Goal: Obtain resource: Download file/media

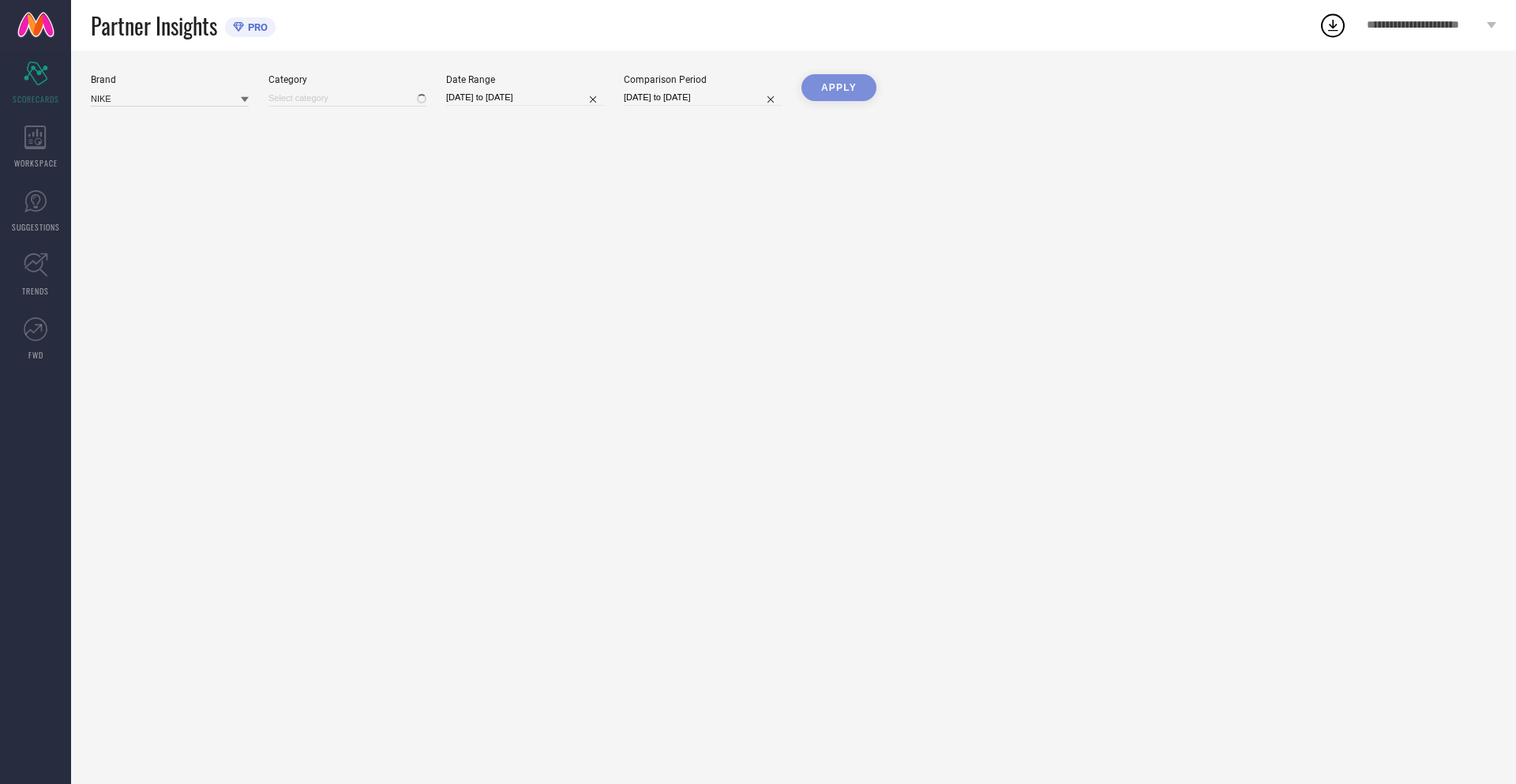
type input "All"
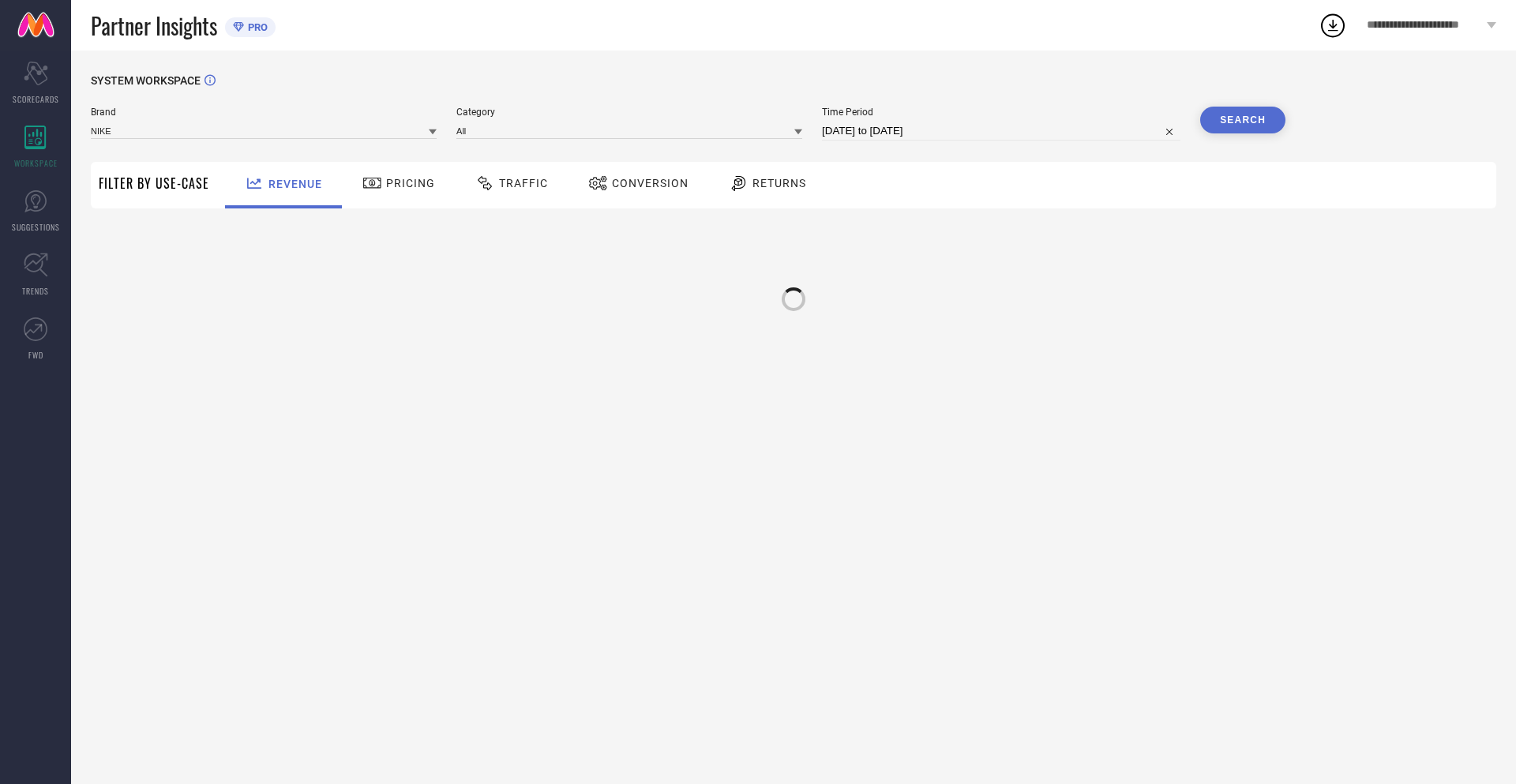
type input "NIKE"
type input "All"
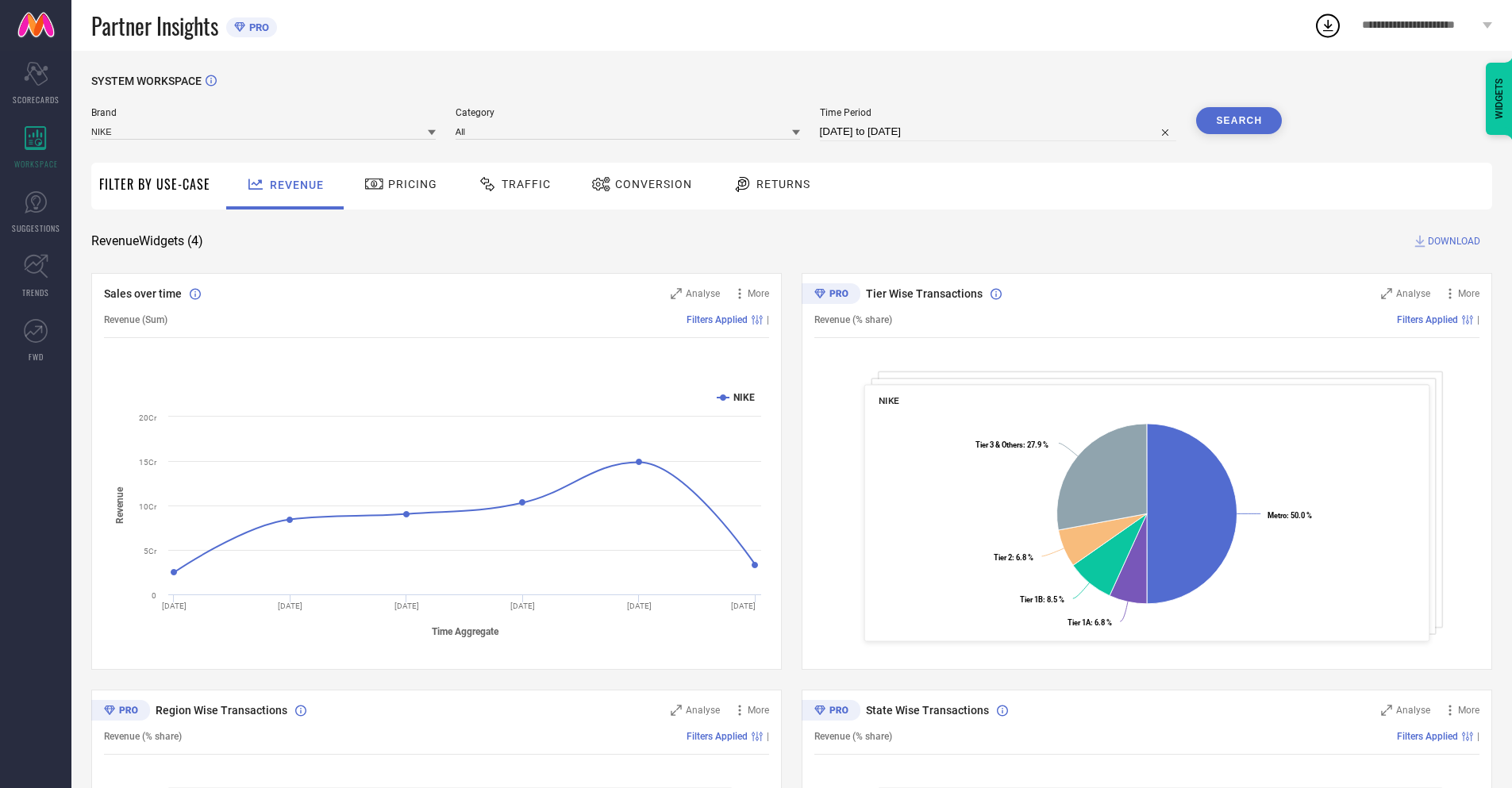
click at [636, 186] on span "Conversion" at bounding box center [653, 184] width 77 height 13
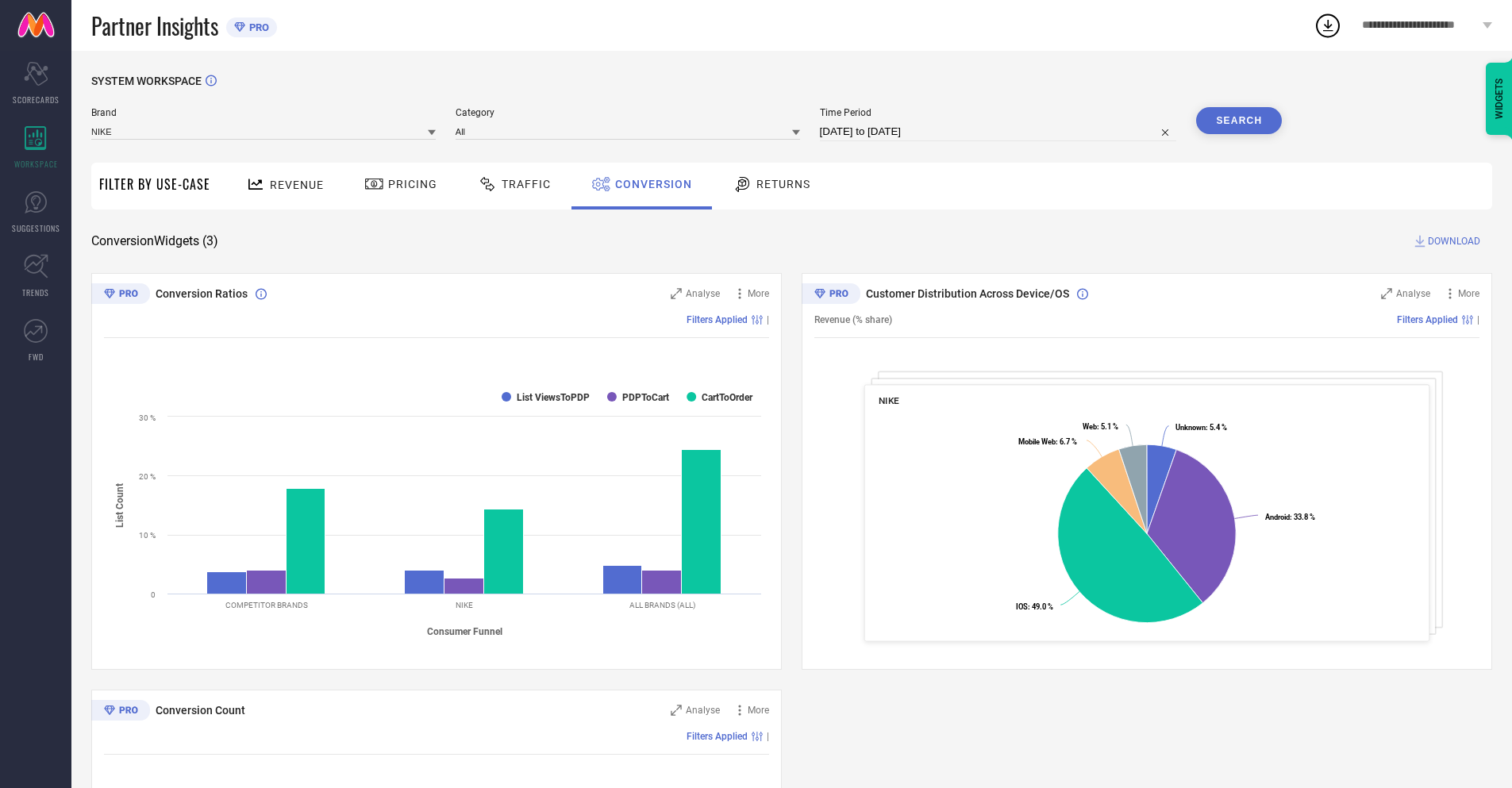
click at [997, 132] on input "[DATE] to [DATE]" at bounding box center [998, 131] width 357 height 19
select select "7"
select select "2025"
select select "8"
select select "2025"
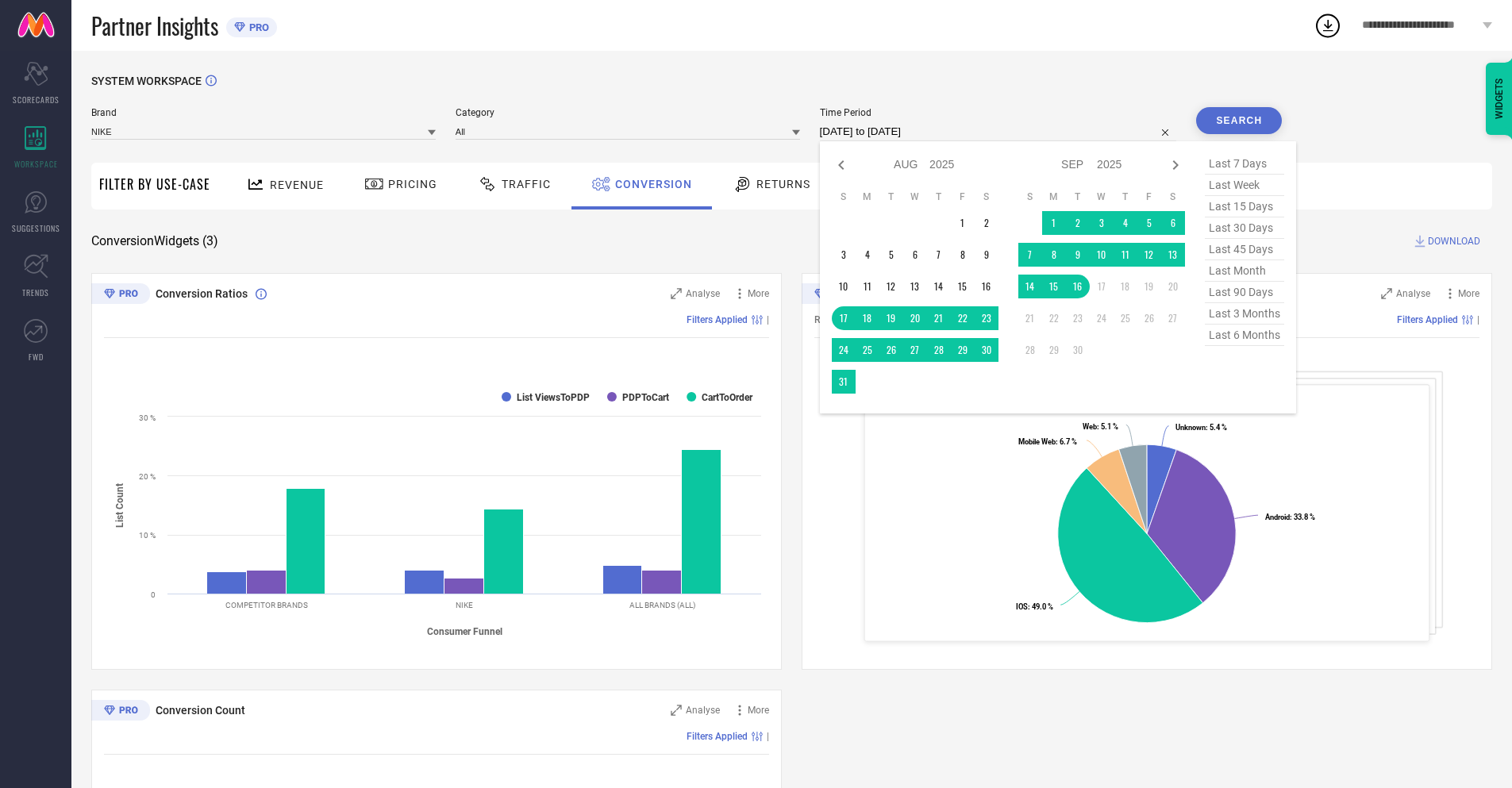
select select "8"
select select "2025"
select select "9"
select select "2025"
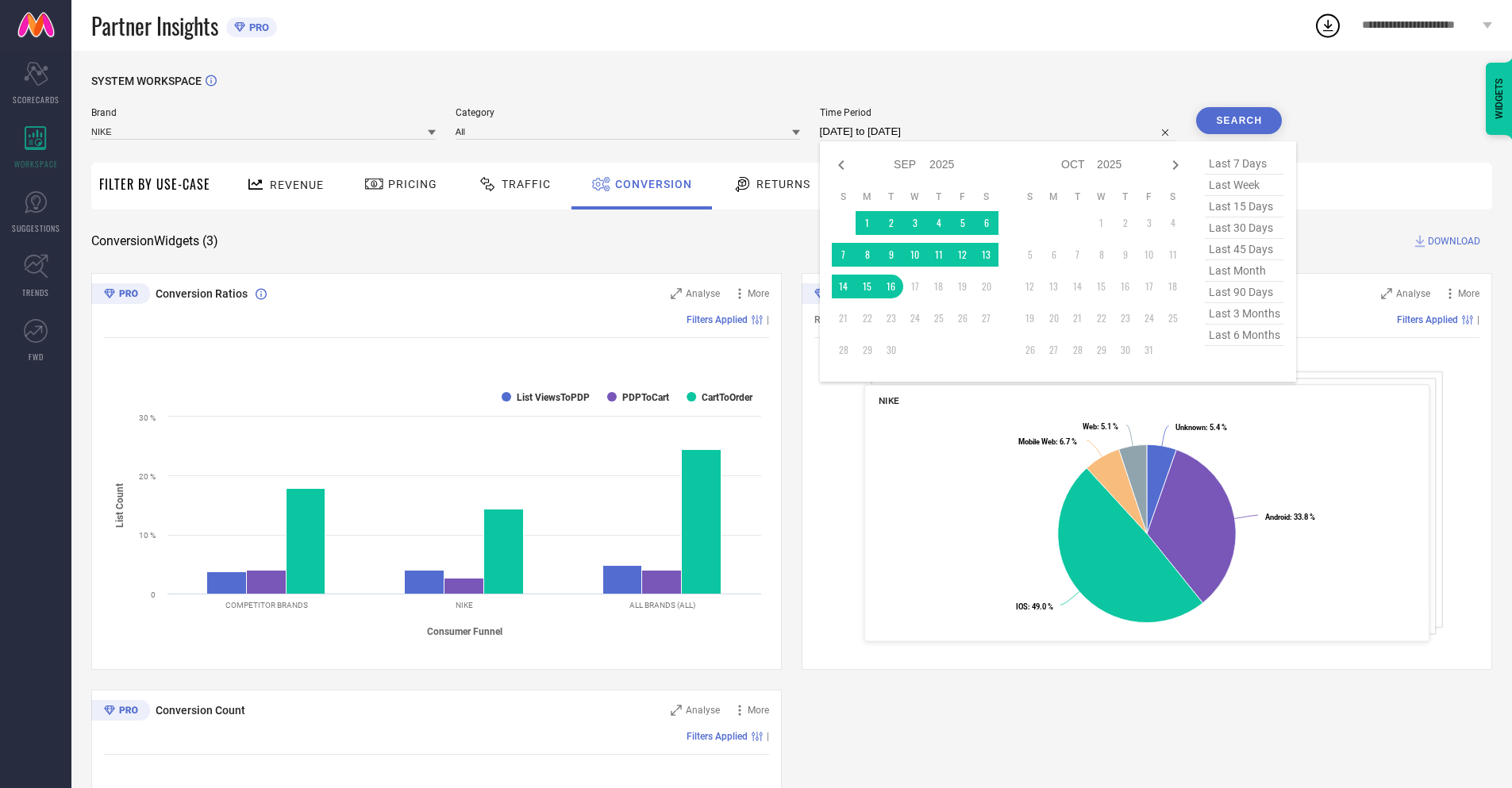
click at [888, 286] on td "16" at bounding box center [891, 286] width 24 height 24
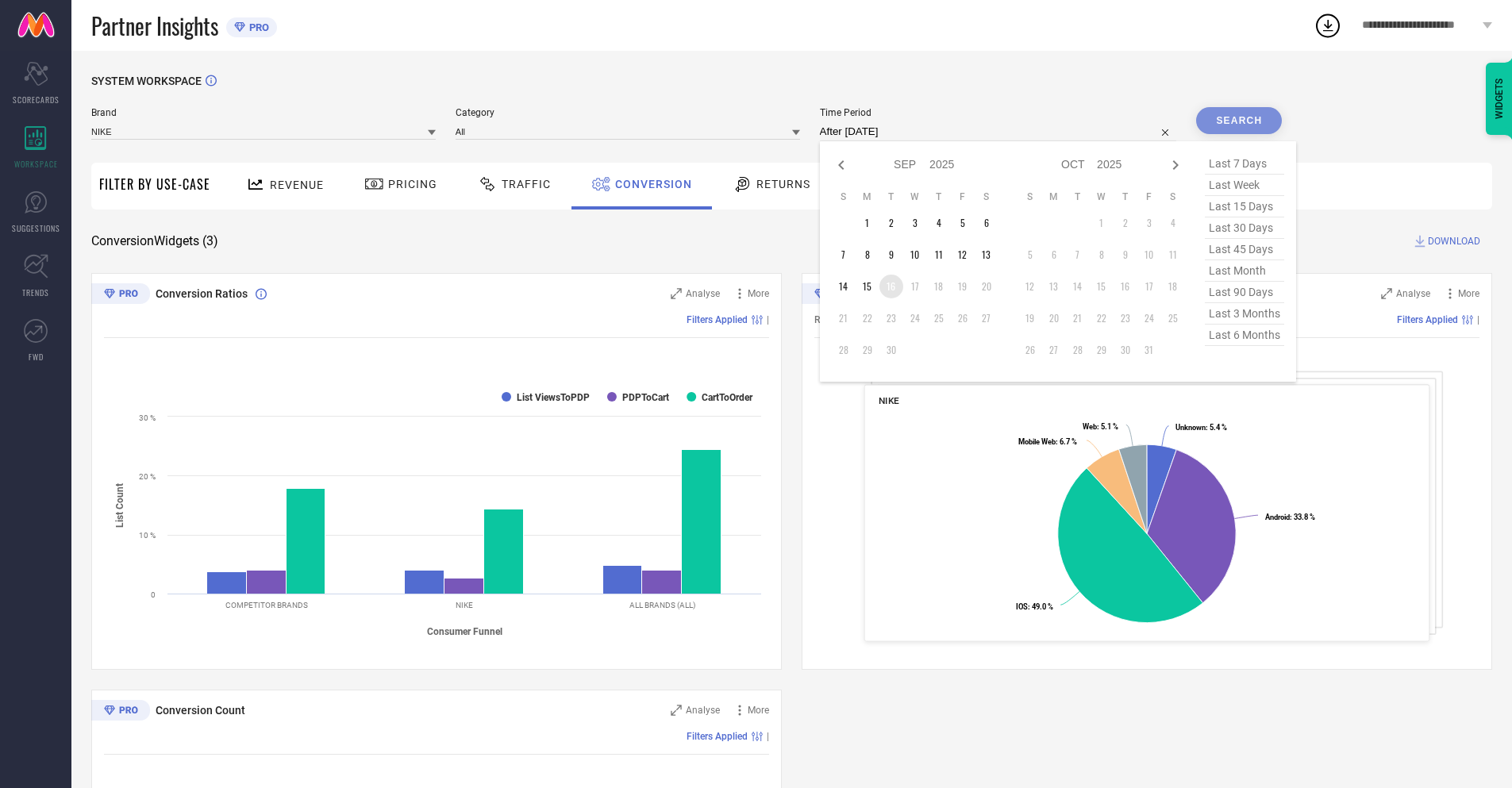
type input "[DATE] to [DATE]"
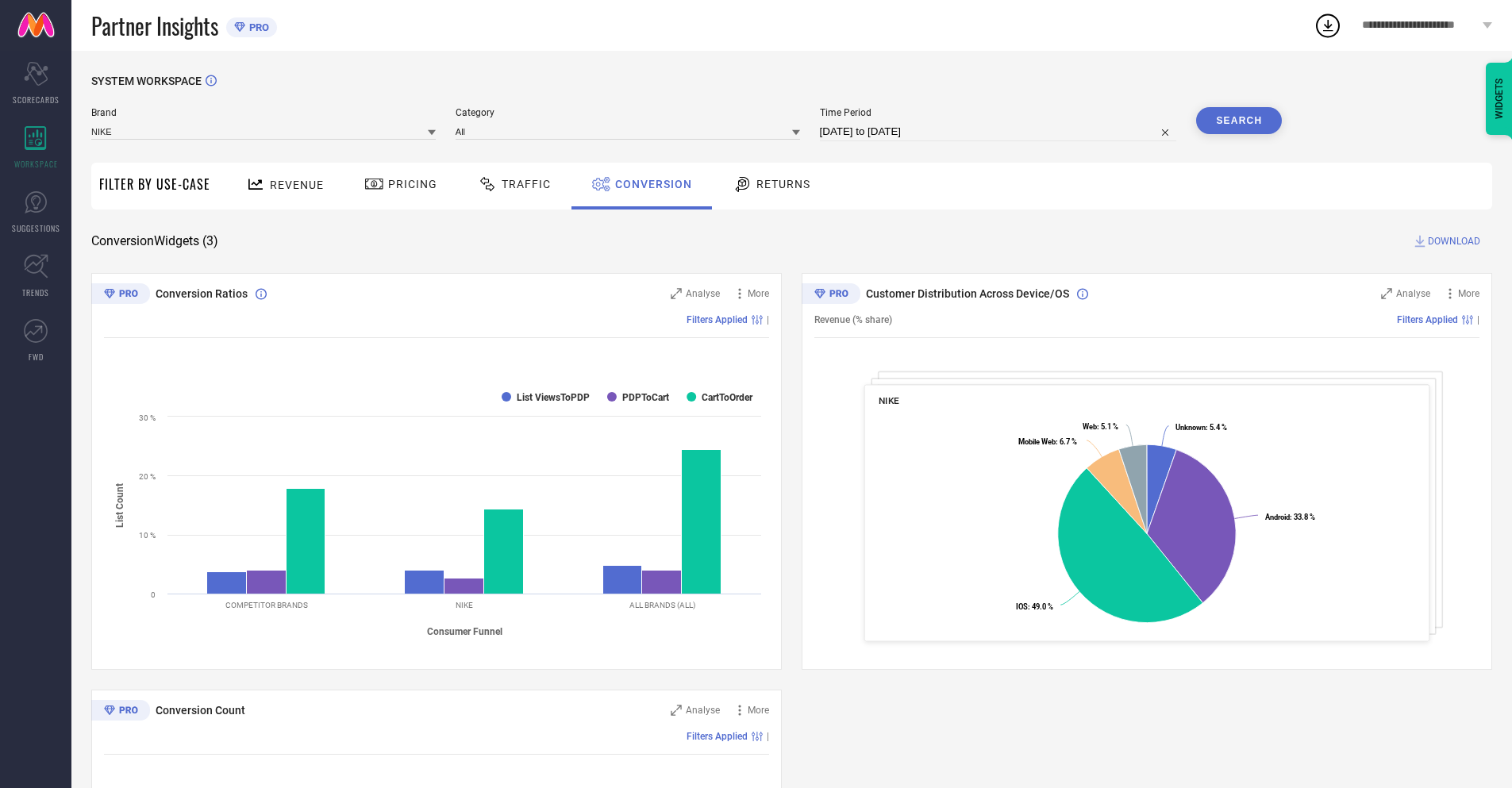
click at [1239, 121] on button "Search" at bounding box center [1239, 120] width 86 height 27
click at [1454, 241] on span "DOWNLOAD" at bounding box center [1454, 240] width 52 height 16
